Goal: Information Seeking & Learning: Check status

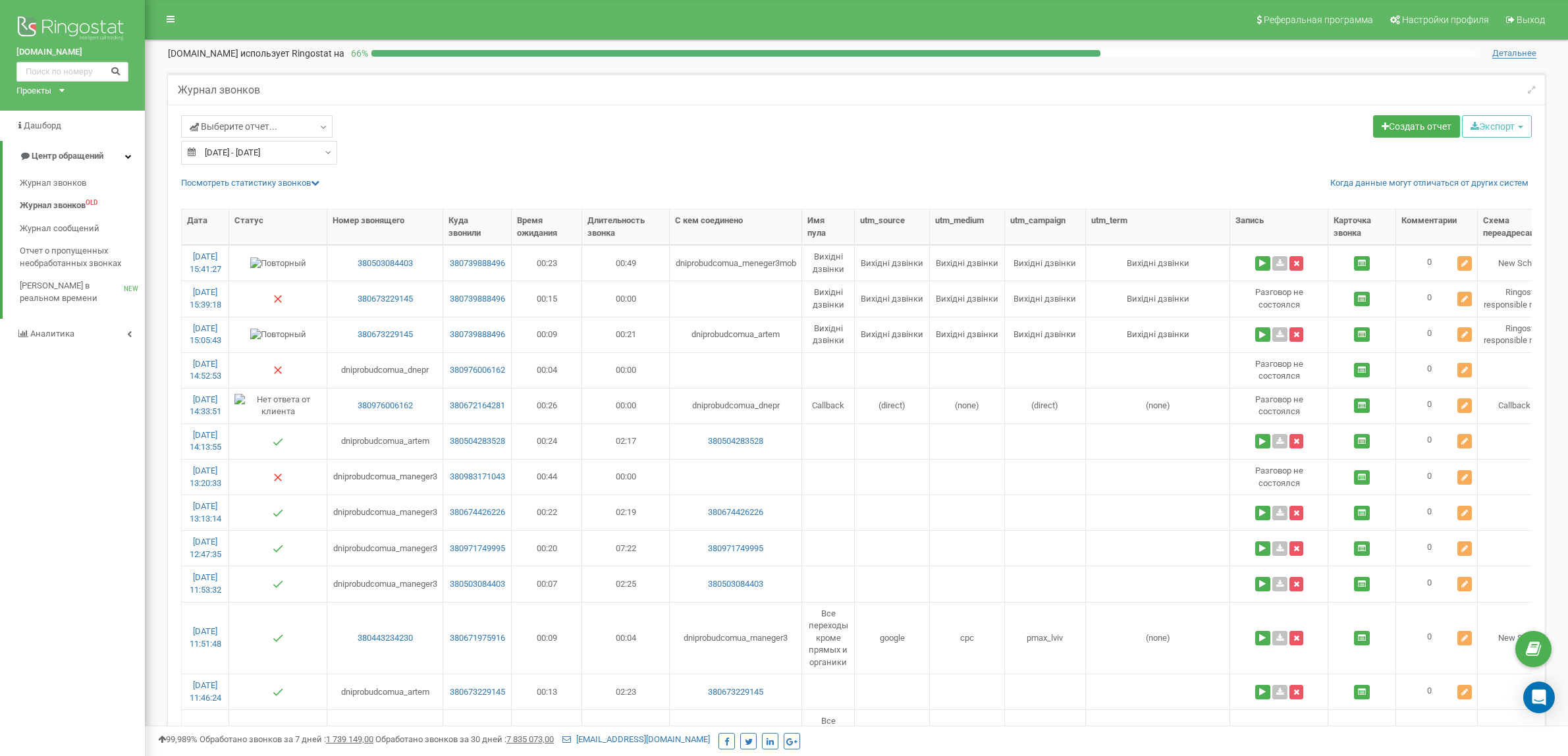
select select "50"
type input "380976006162"
click at [123, 66] on button at bounding box center [116, 72] width 21 height 14
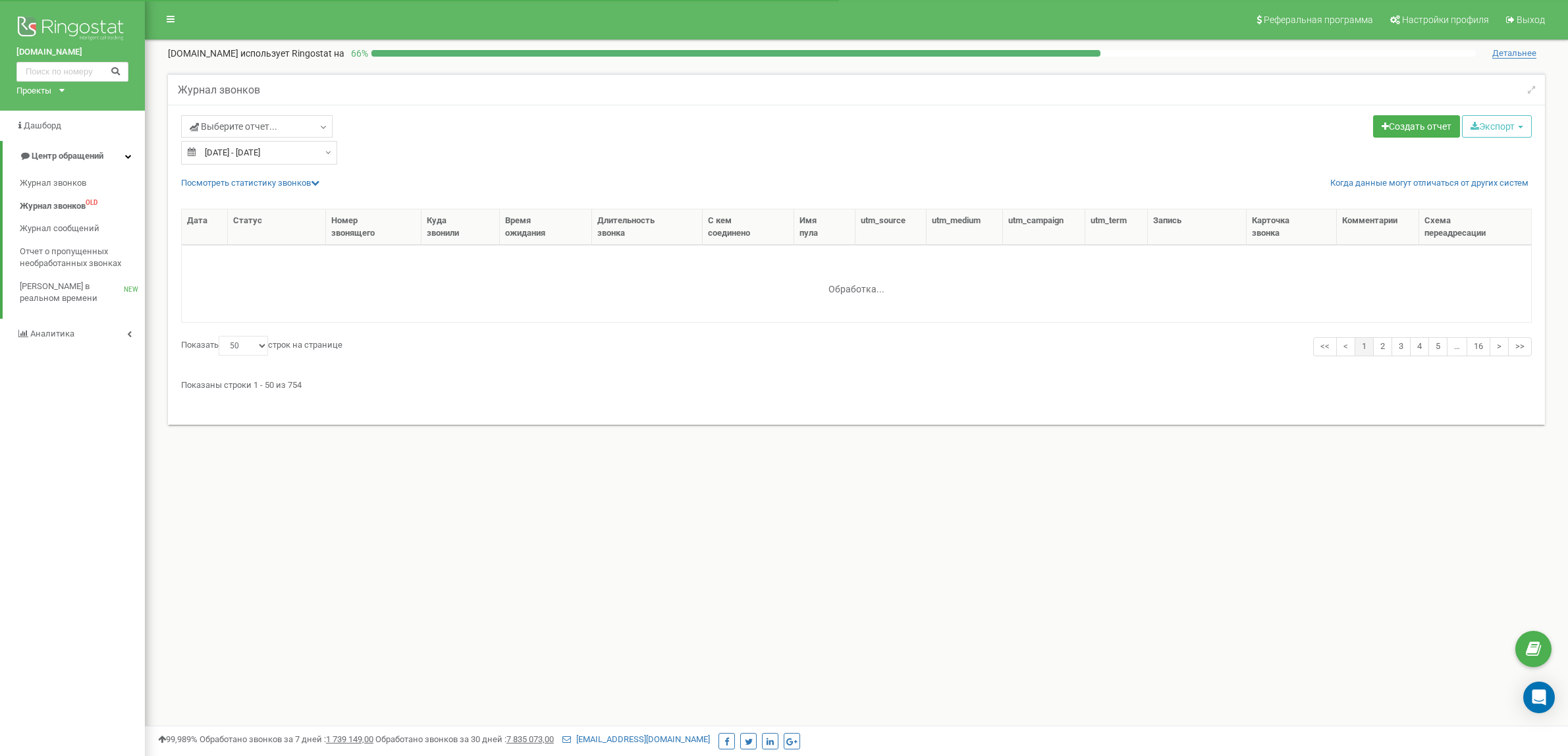
select select "50"
click at [76, 73] on input "text" at bounding box center [72, 72] width 112 height 20
paste input "380982901089"
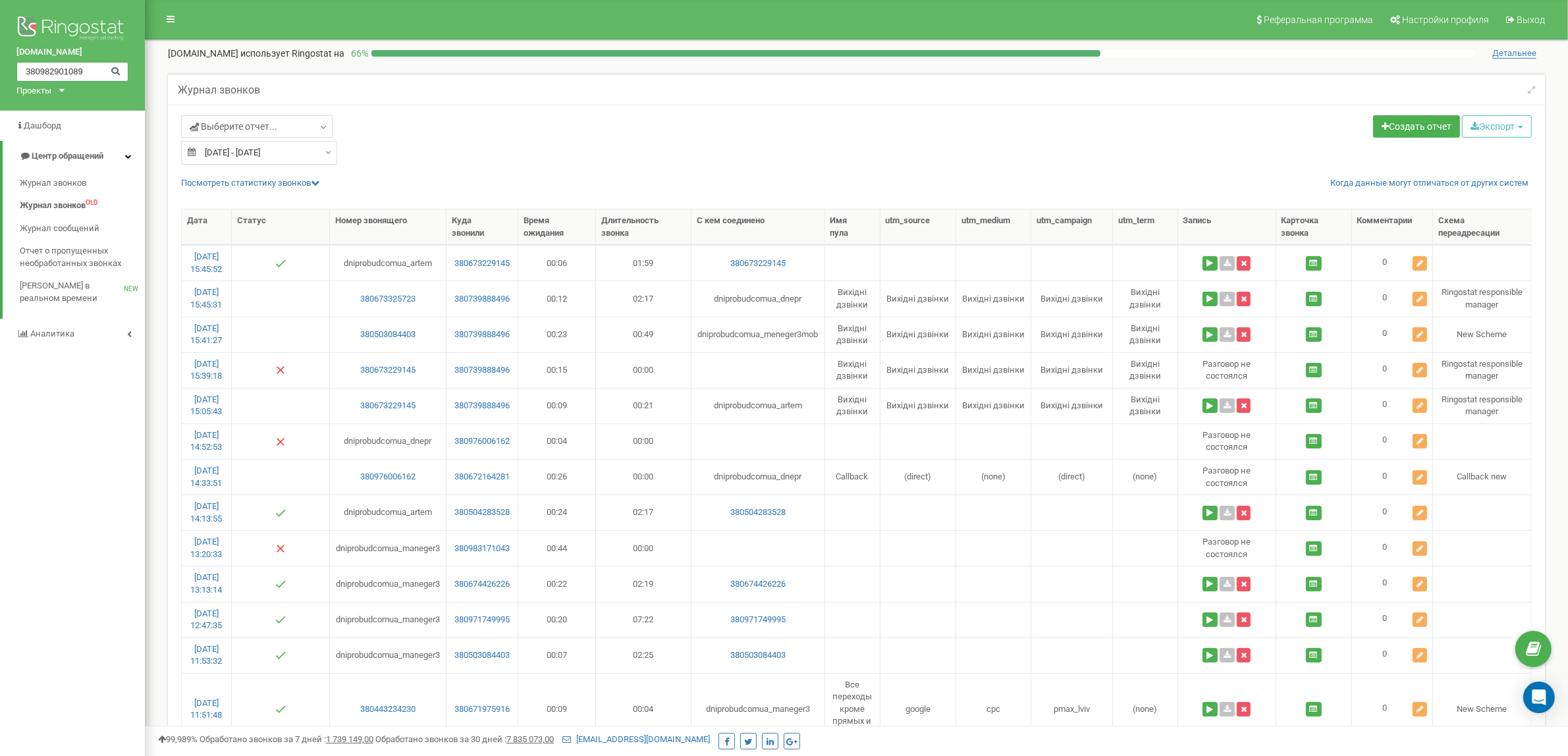
type input "380982901089"
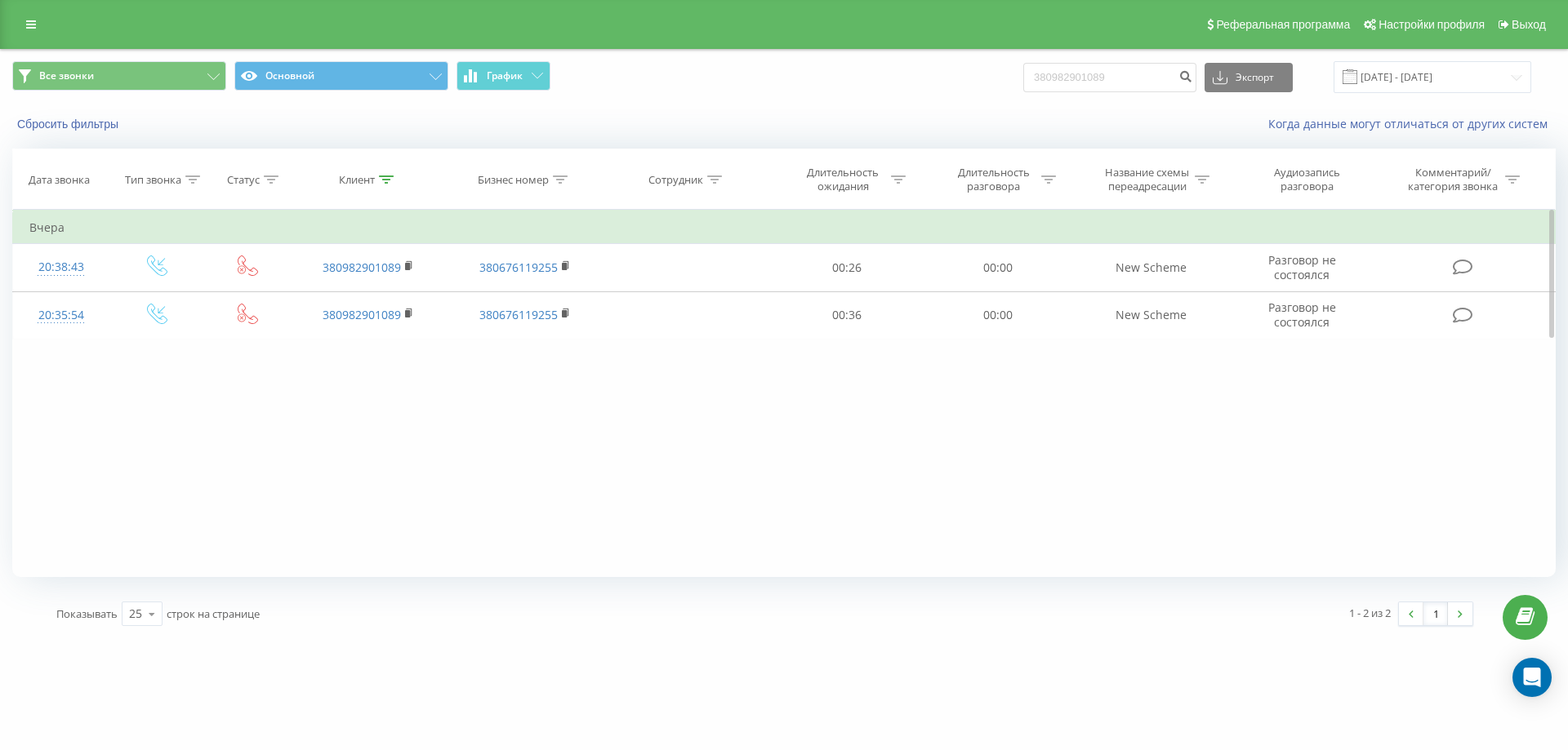
click at [1143, 428] on div "Фильтровать по условию Равно Введите значение Отмена OK Фильтровать по условию …" at bounding box center [784, 393] width 1543 height 367
click at [1147, 408] on div "Фильтровать по условию Равно Введите значение Отмена OK Фильтровать по условию …" at bounding box center [784, 393] width 1543 height 367
click at [1487, 462] on div "Фильтровать по условию Равно Введите значение Отмена OK Фильтровать по условию …" at bounding box center [784, 393] width 1543 height 367
